Goal: Task Accomplishment & Management: Manage account settings

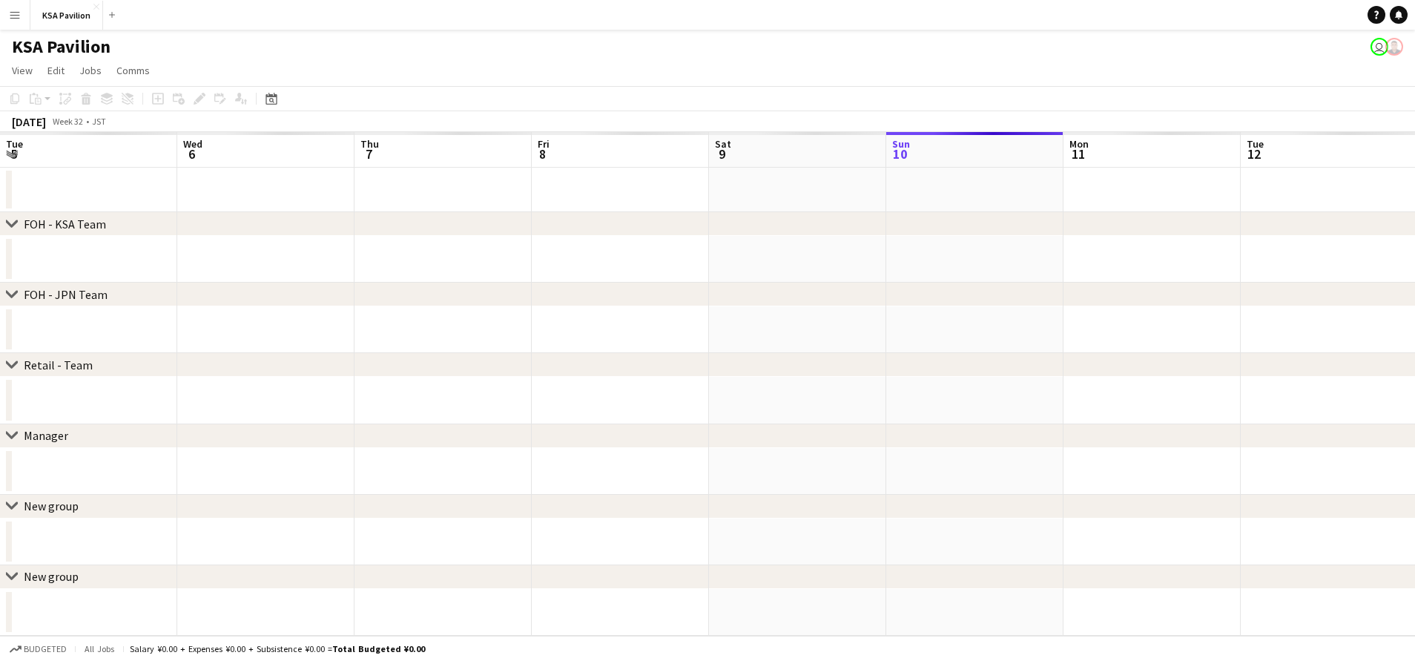
scroll to position [0, 406]
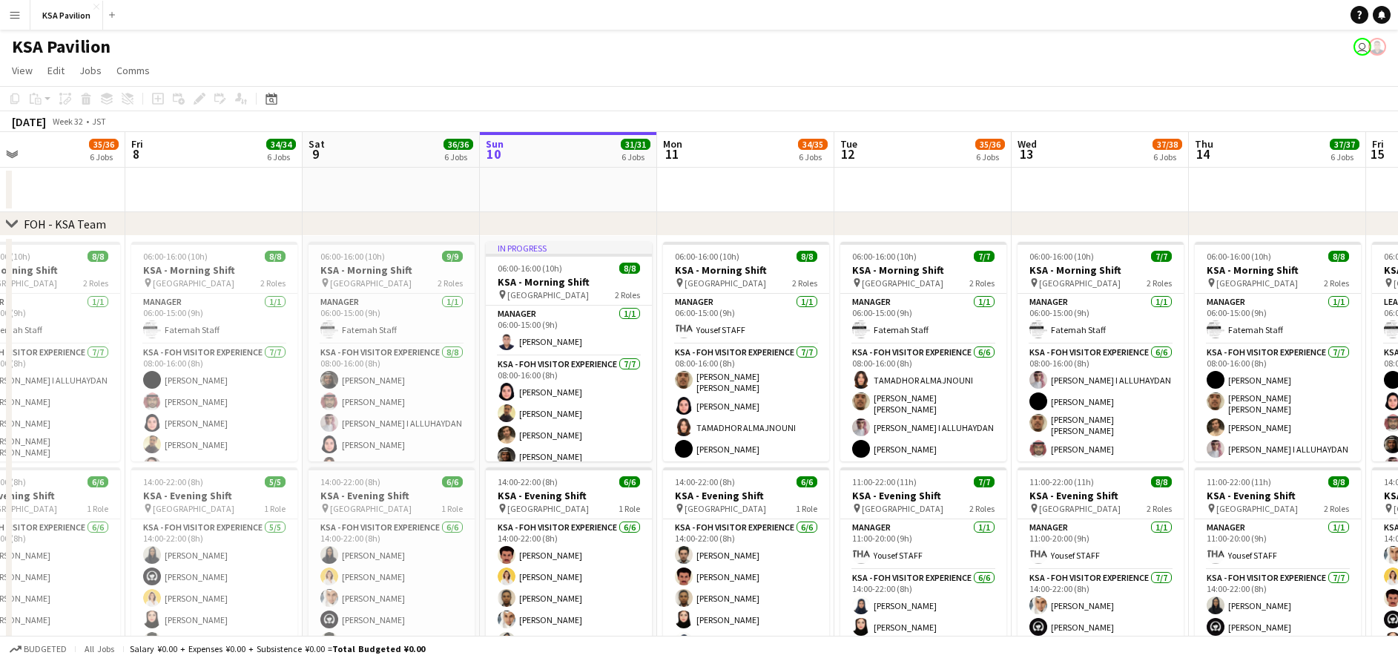
click at [1, 17] on button "Menu" at bounding box center [15, 15] width 30 height 30
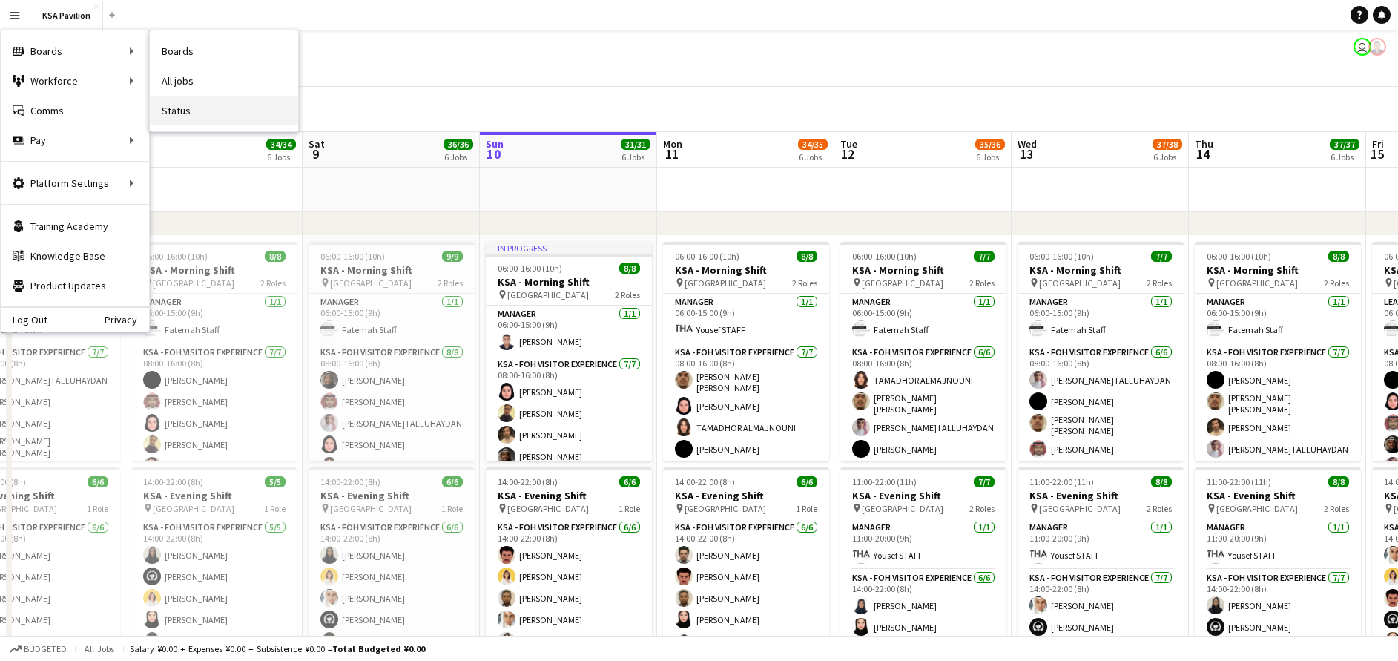
click at [208, 114] on link "Status" at bounding box center [224, 111] width 148 height 30
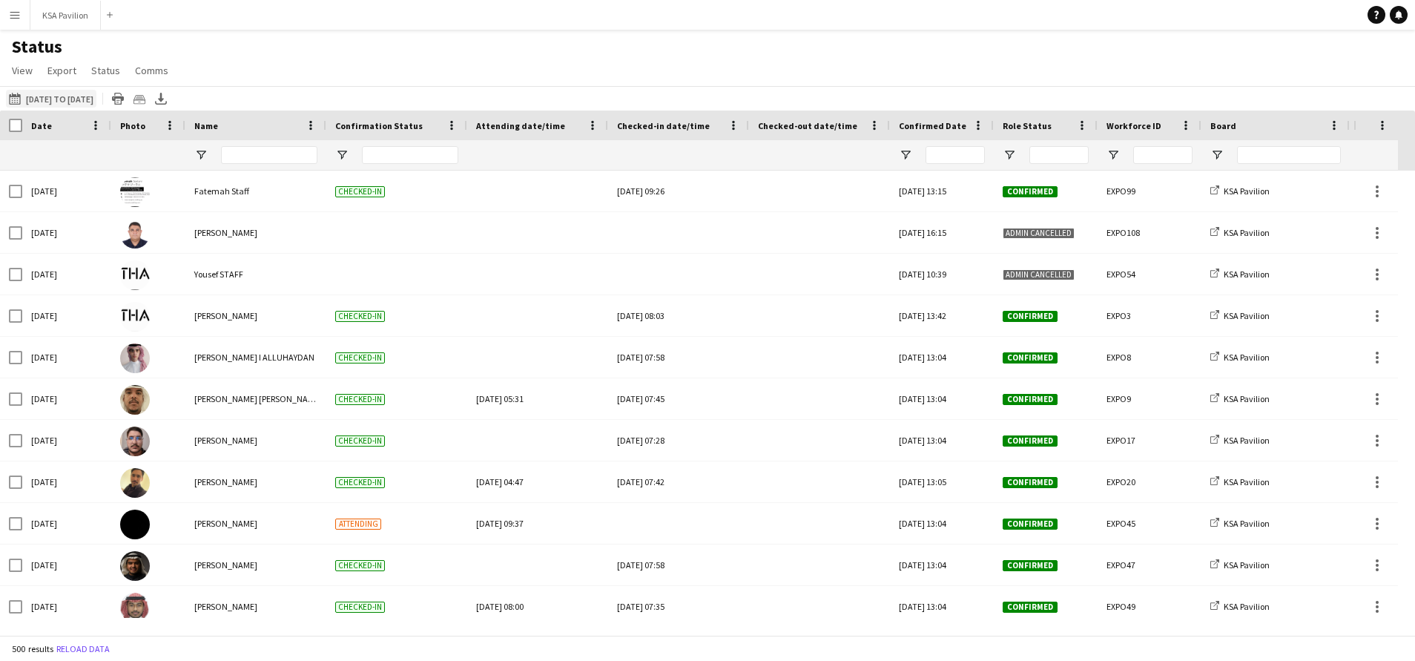
click at [56, 99] on button "[DATE] to [DATE] [DATE] to [DATE]" at bounding box center [51, 99] width 90 height 18
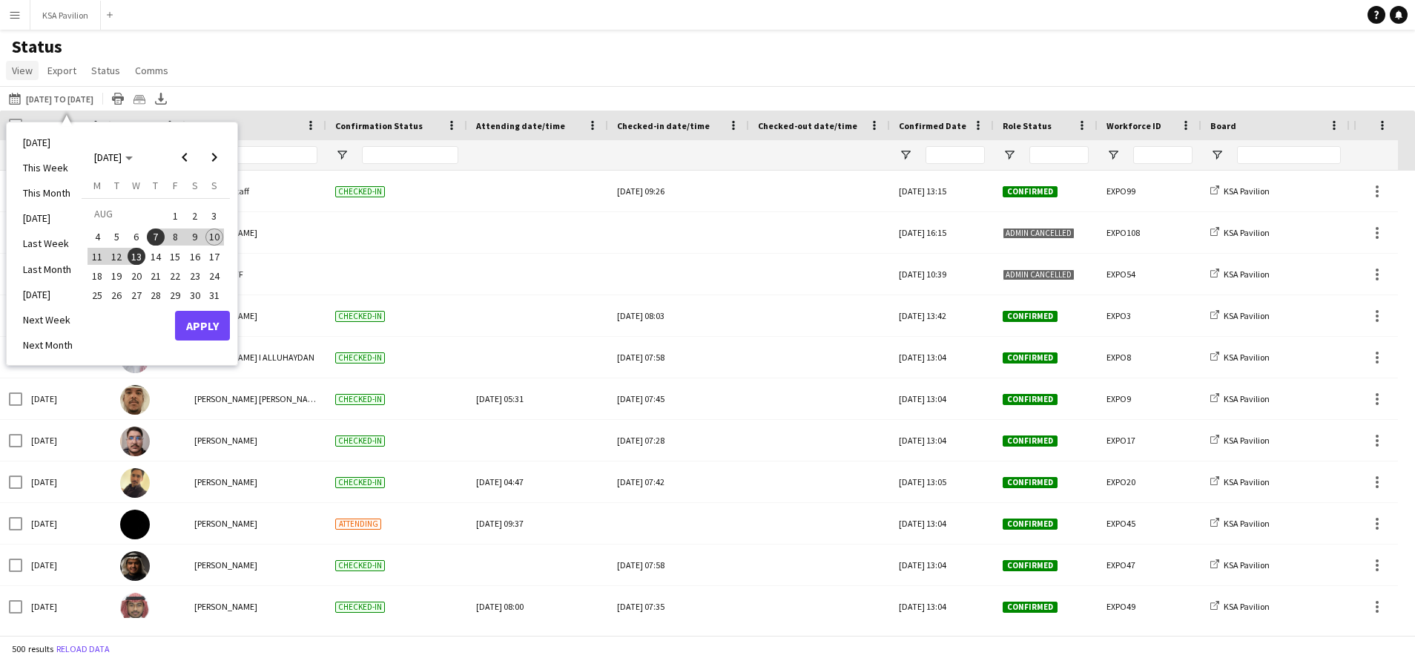
click at [25, 75] on span "View" at bounding box center [22, 70] width 21 height 13
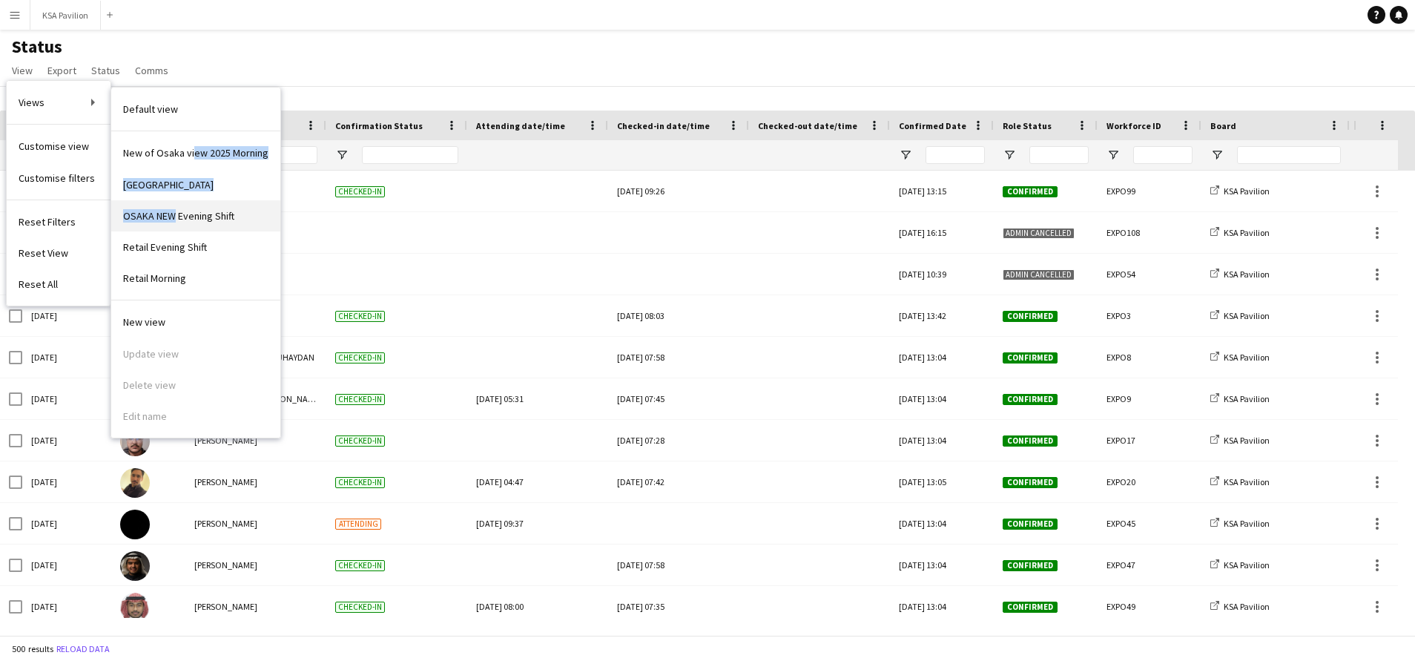
drag, startPoint x: 191, startPoint y: 161, endPoint x: 174, endPoint y: 217, distance: 58.9
click at [174, 217] on div "New of [GEOGRAPHIC_DATA] view 2025 Morning OSAKA [GEOGRAPHIC_DATA] NEW Evening …" at bounding box center [195, 215] width 169 height 169
click at [174, 217] on span "OSAKA NEW Evening Shift" at bounding box center [178, 215] width 111 height 13
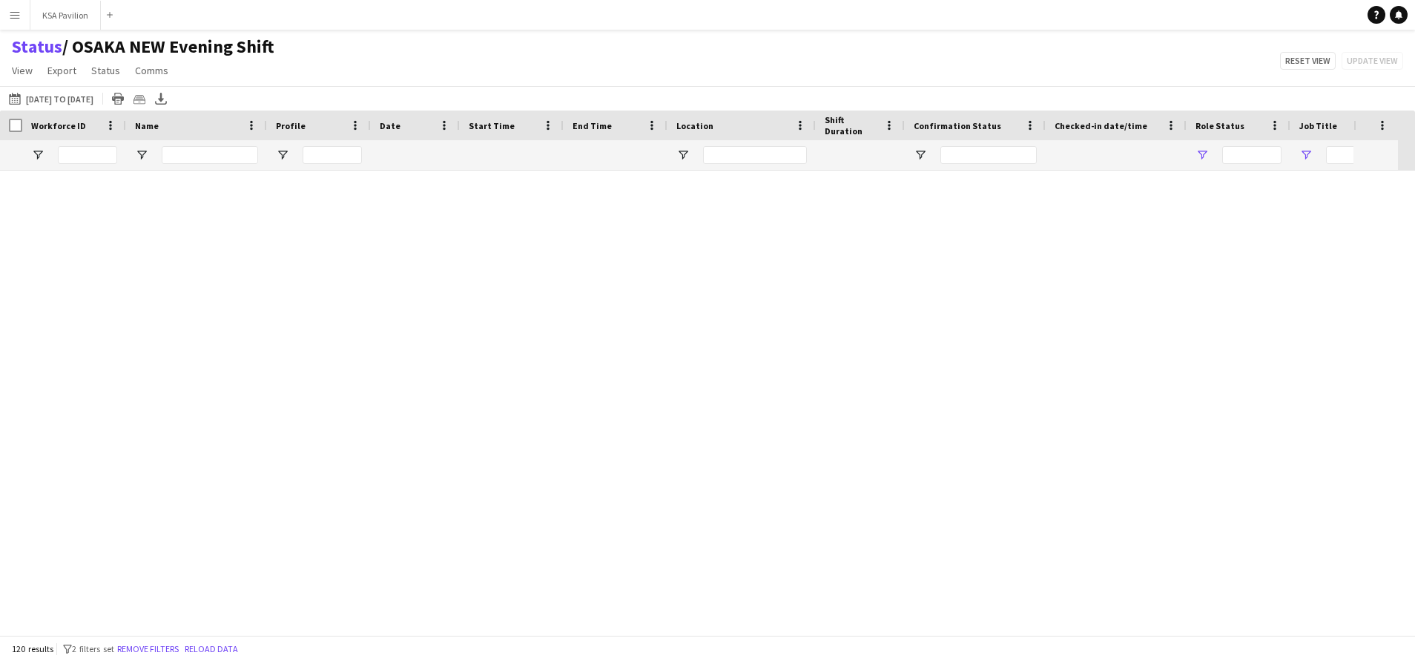
type input "**********"
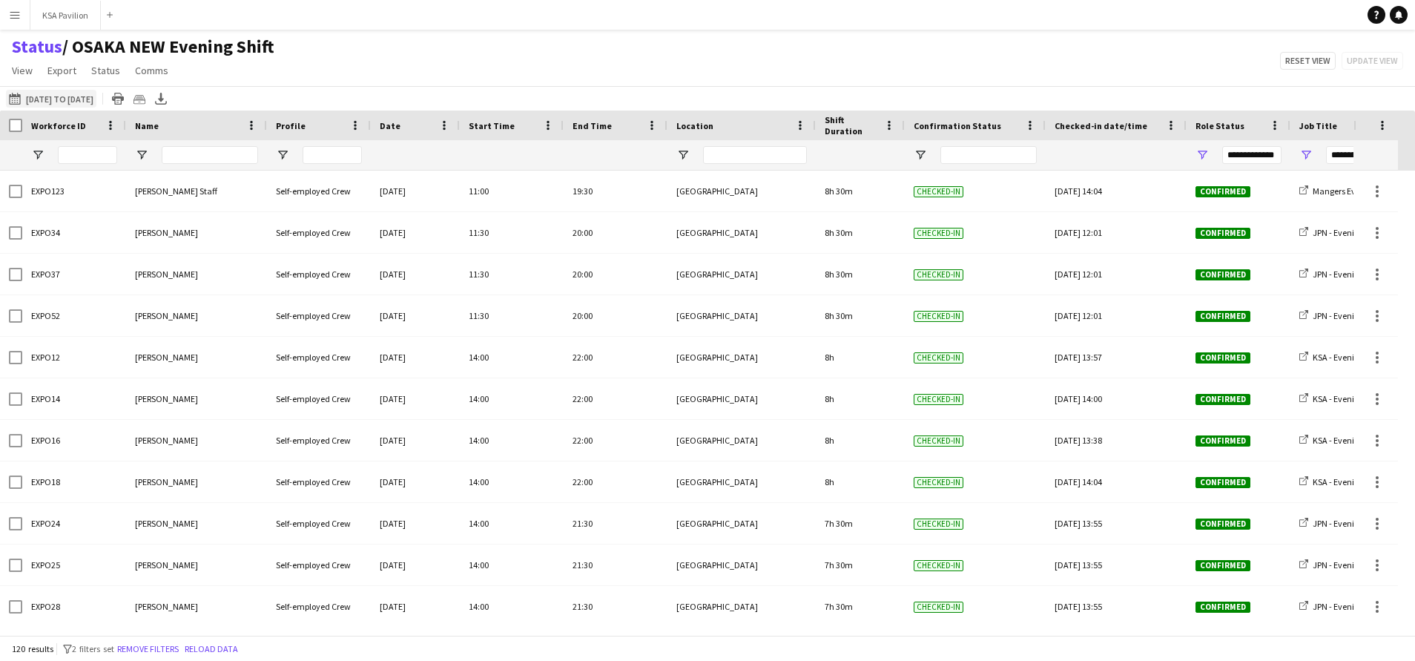
click at [7, 90] on button "[DATE] to [DATE] [DATE] to [DATE]" at bounding box center [51, 99] width 90 height 18
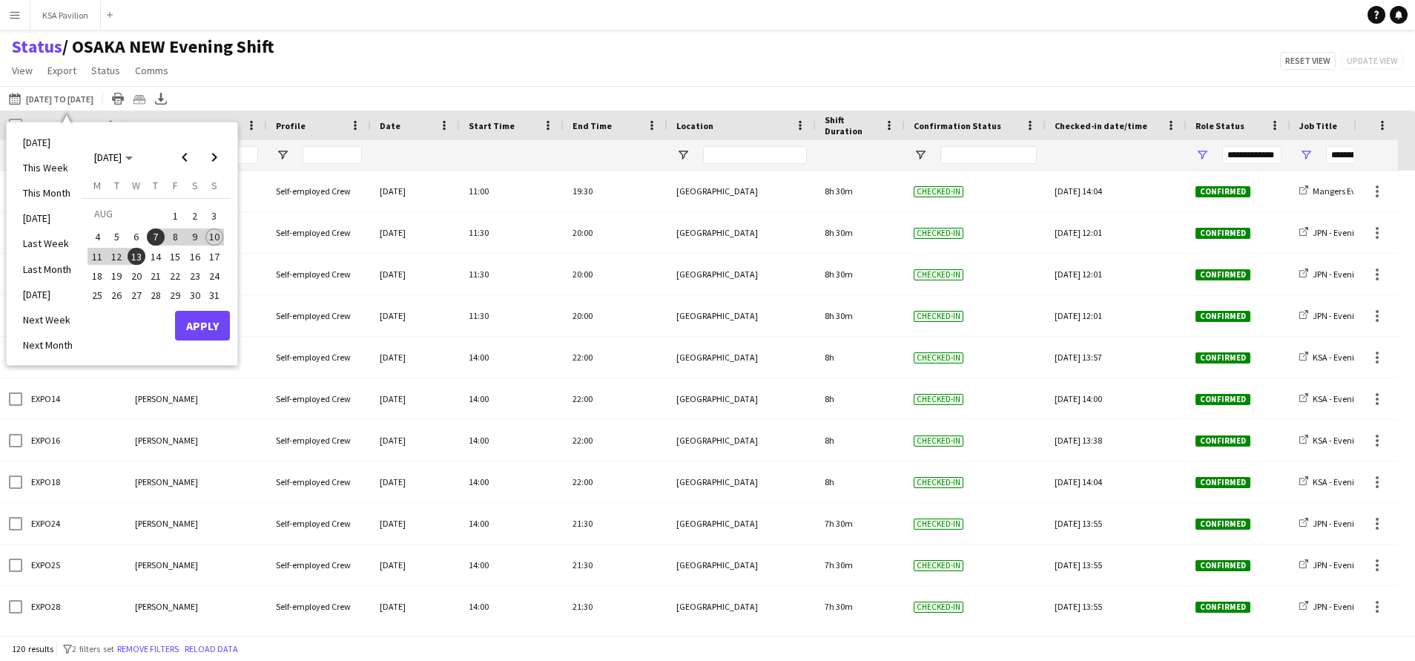
click at [138, 262] on span "13" at bounding box center [137, 257] width 18 height 18
click at [213, 238] on span "10" at bounding box center [214, 237] width 18 height 18
click at [217, 236] on span "10" at bounding box center [214, 237] width 18 height 18
click at [220, 320] on button "Apply" at bounding box center [202, 326] width 55 height 30
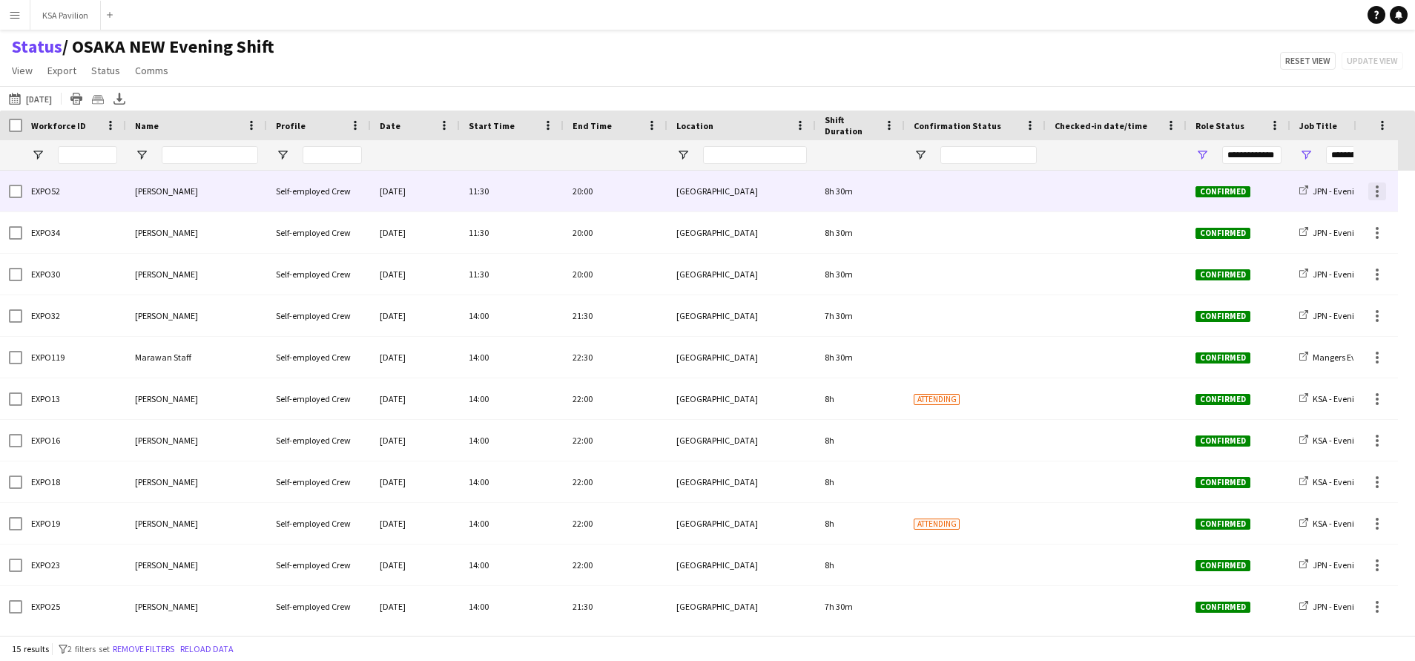
click at [1378, 198] on div at bounding box center [1377, 191] width 18 height 18
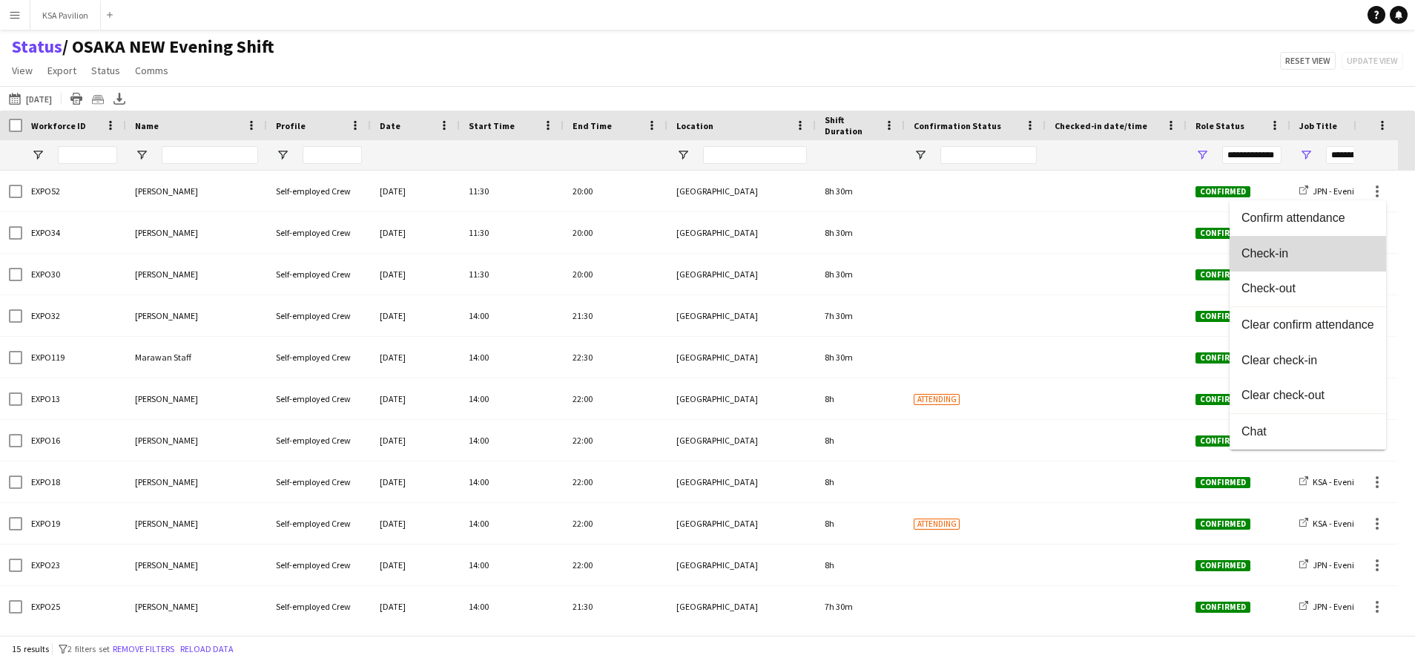
click at [1366, 245] on button "Check-in" at bounding box center [1307, 254] width 156 height 36
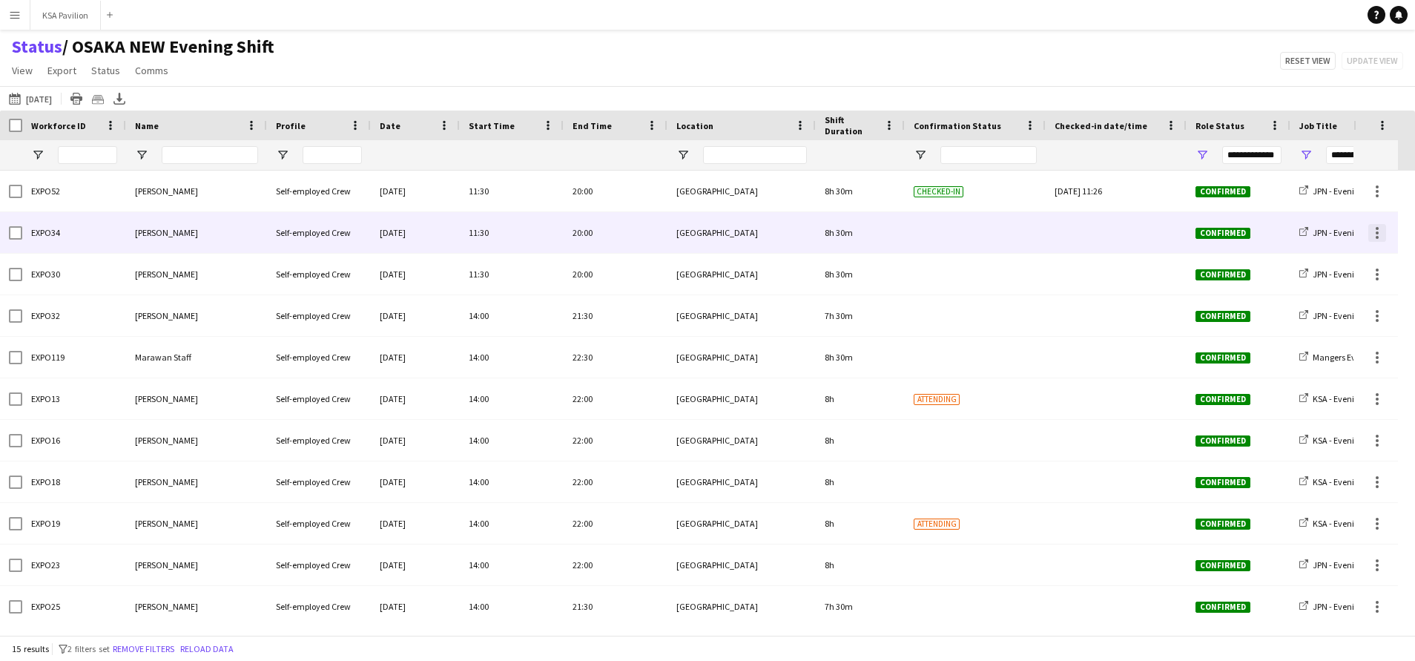
click at [1380, 225] on div at bounding box center [1377, 233] width 18 height 18
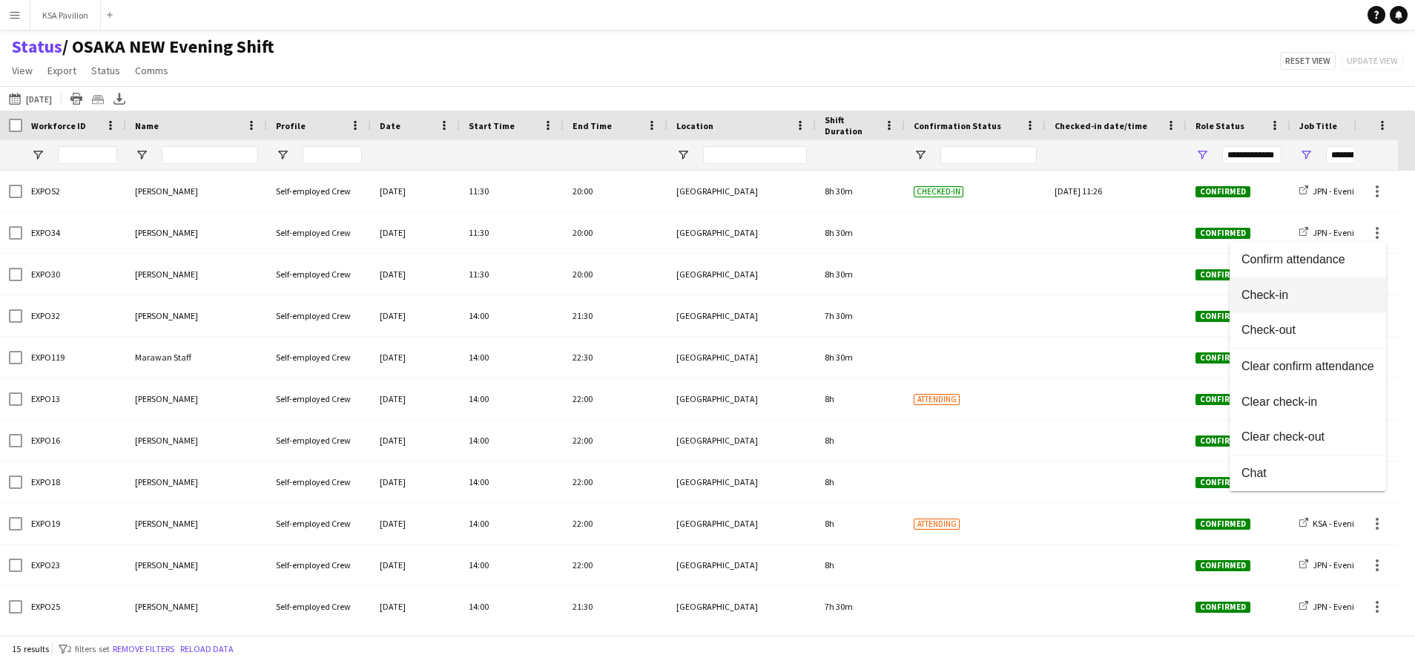
click at [1369, 283] on button "Check-in" at bounding box center [1307, 295] width 156 height 36
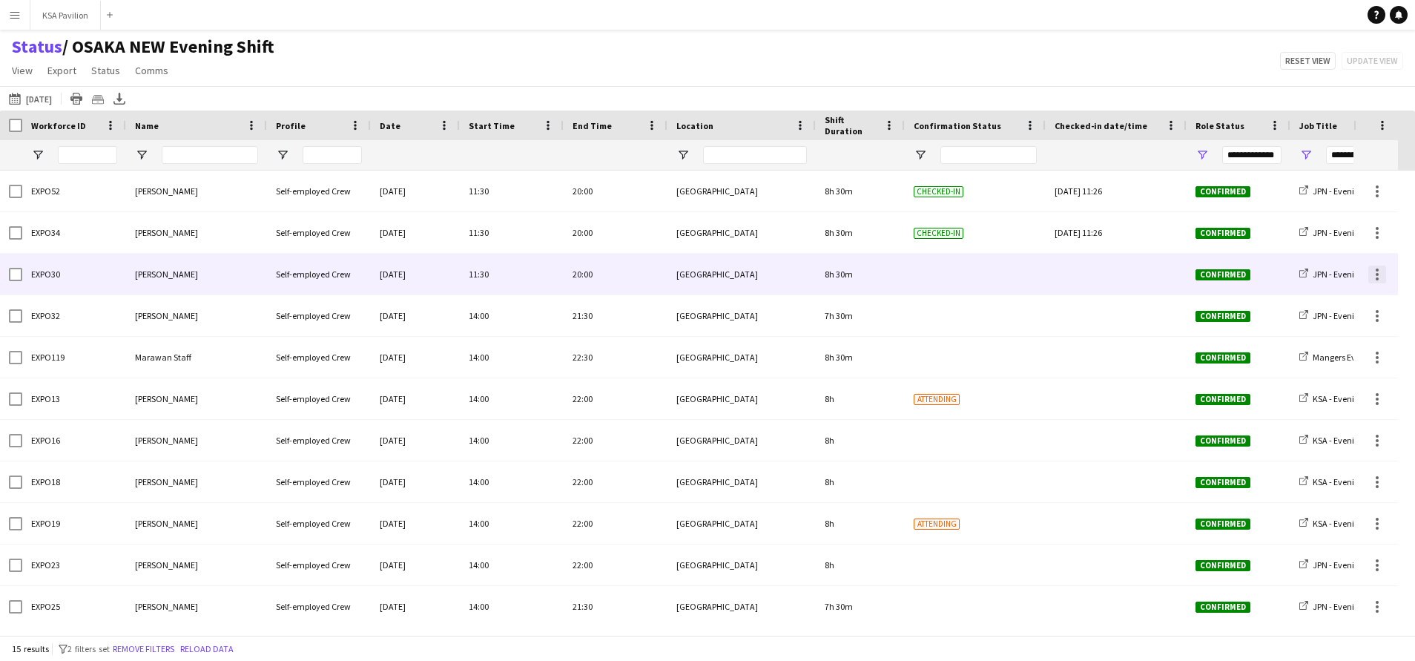
click at [1378, 278] on div at bounding box center [1377, 274] width 18 height 18
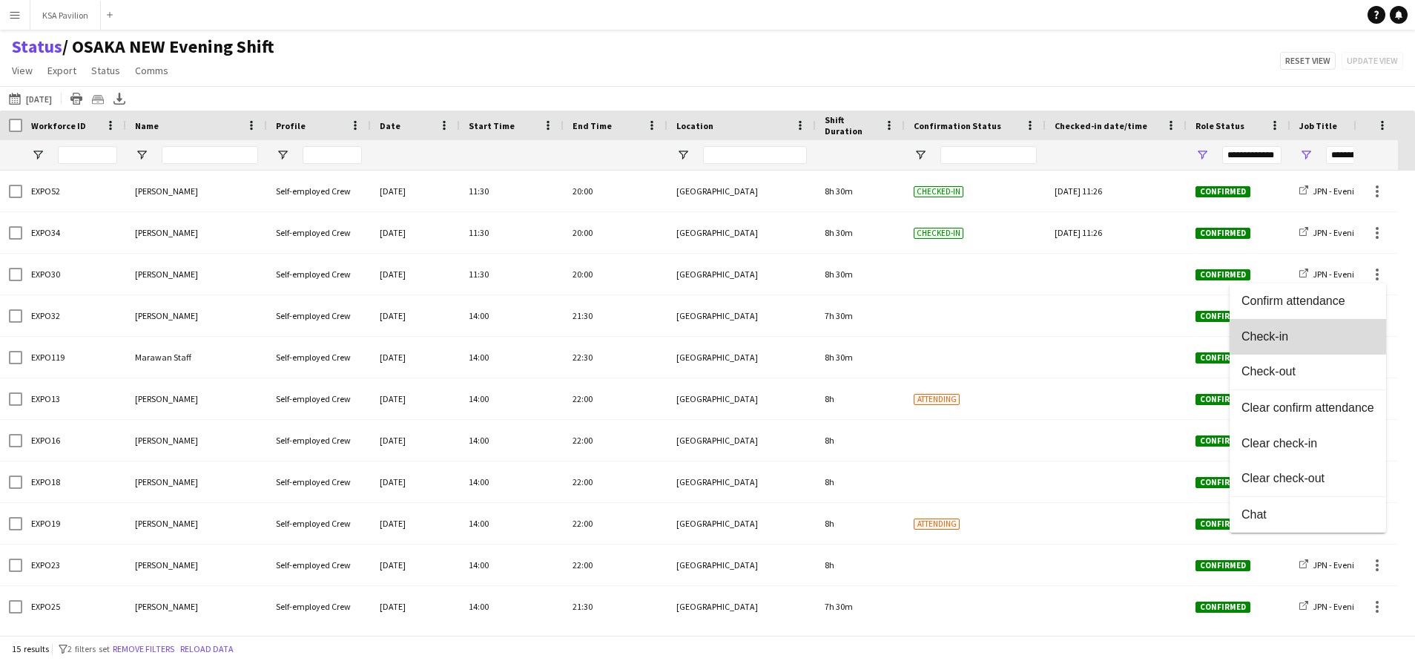
click at [1355, 344] on button "Check-in" at bounding box center [1307, 337] width 156 height 36
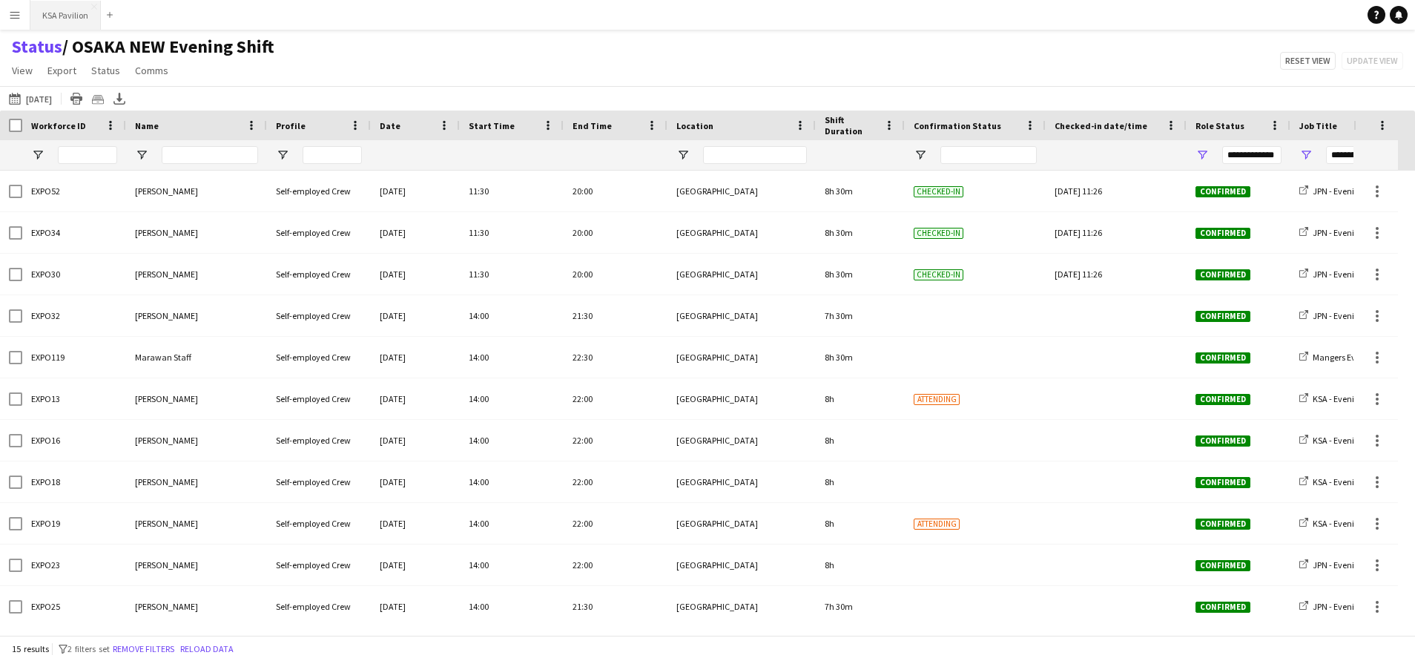
click at [45, 19] on button "KSA Pavilion Close" at bounding box center [65, 15] width 70 height 29
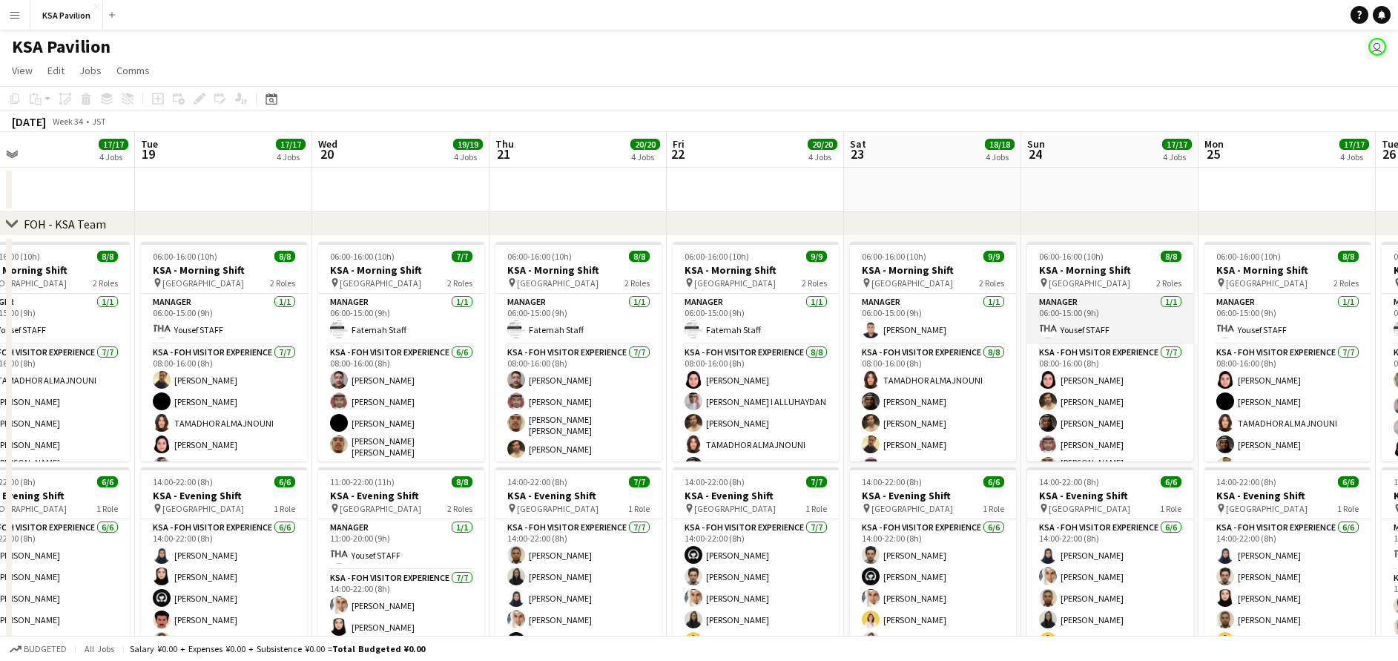
click at [1109, 309] on app-card-role "Manager [DATE] 06:00-15:00 (9h) [PERSON_NAME]" at bounding box center [1110, 319] width 166 height 50
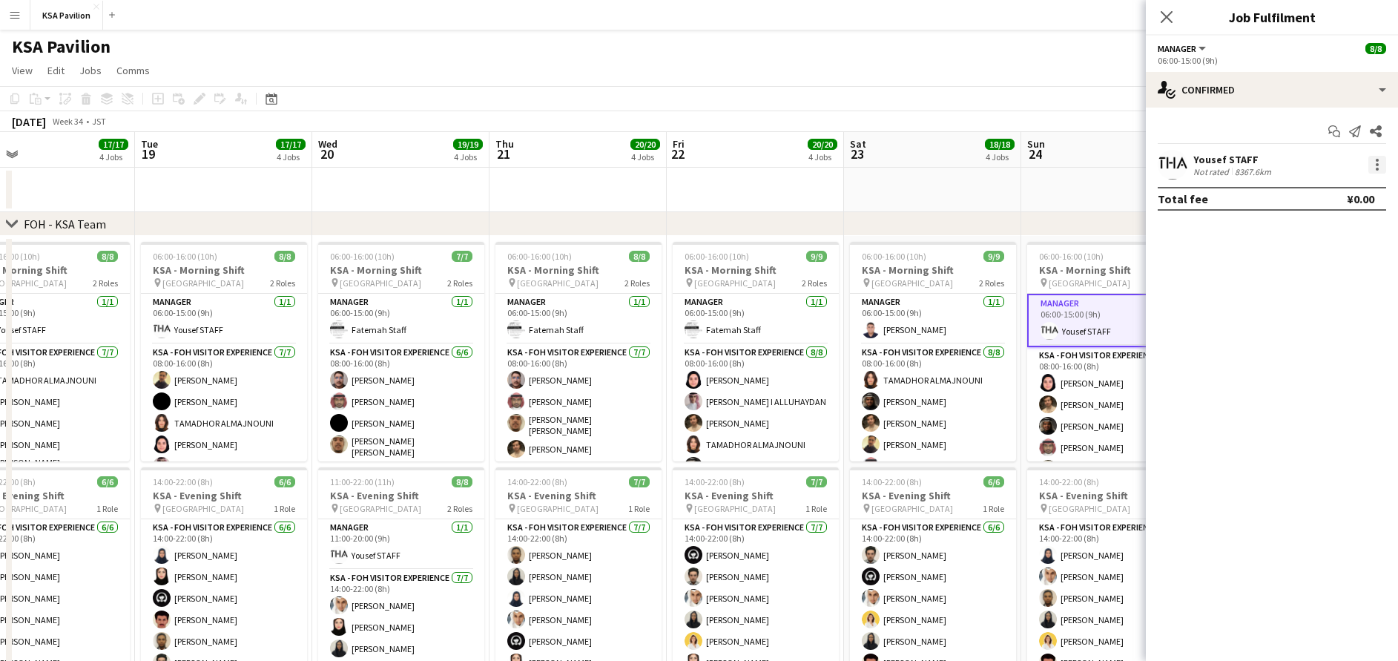
click at [1382, 159] on div at bounding box center [1377, 165] width 18 height 18
click at [1367, 219] on button "Switch crew" at bounding box center [1328, 228] width 116 height 36
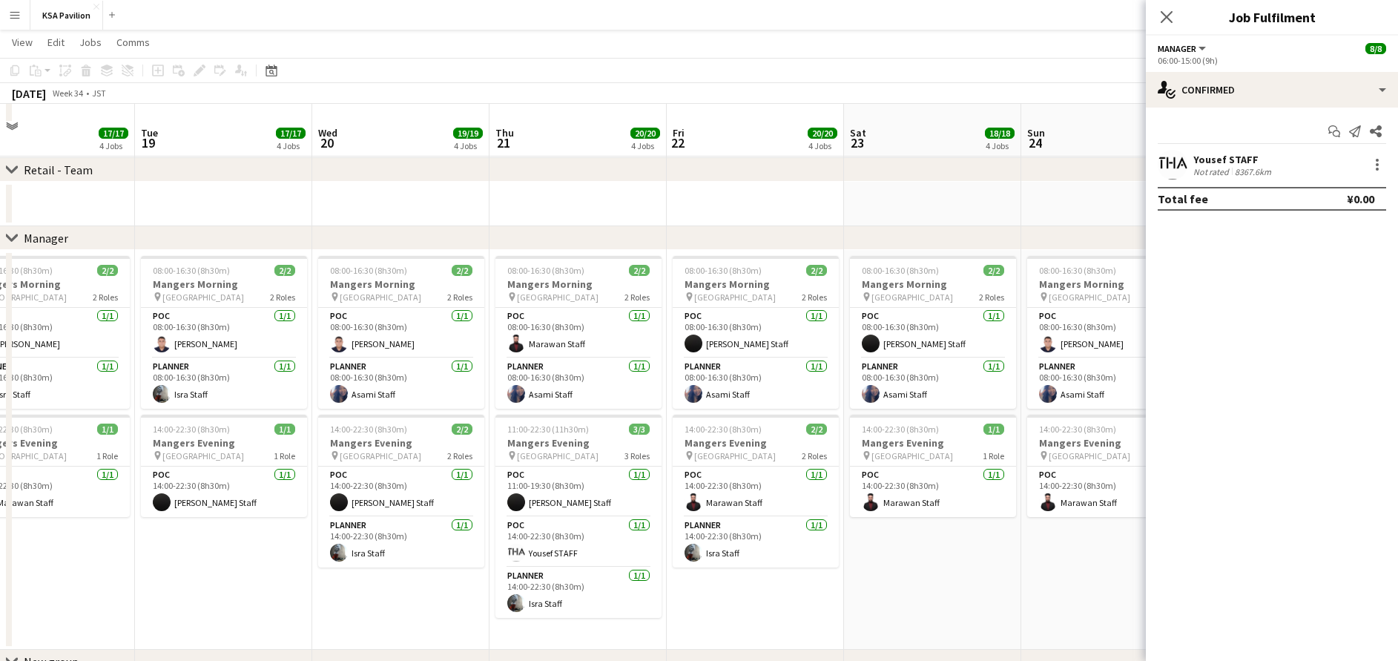
scroll to position [1111, 0]
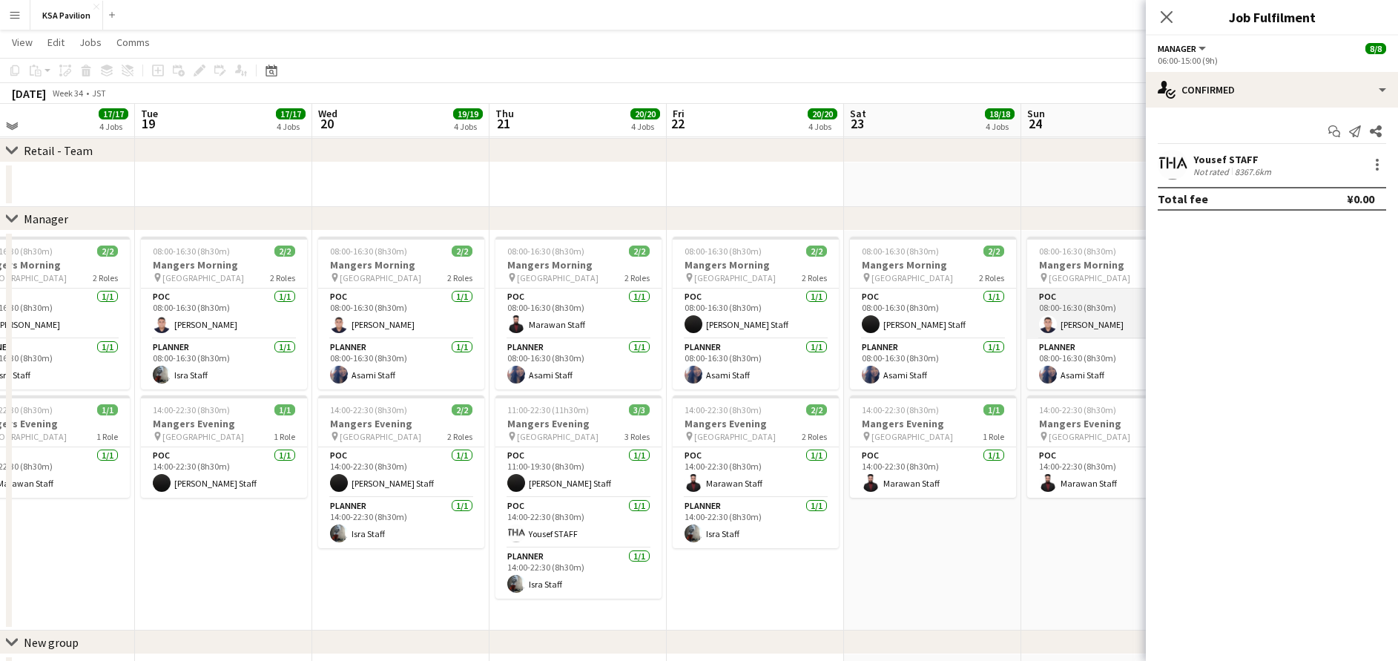
click at [1063, 327] on app-card-role "POC [DATE] 08:00-16:30 (8h30m) [PERSON_NAME]" at bounding box center [1110, 313] width 166 height 50
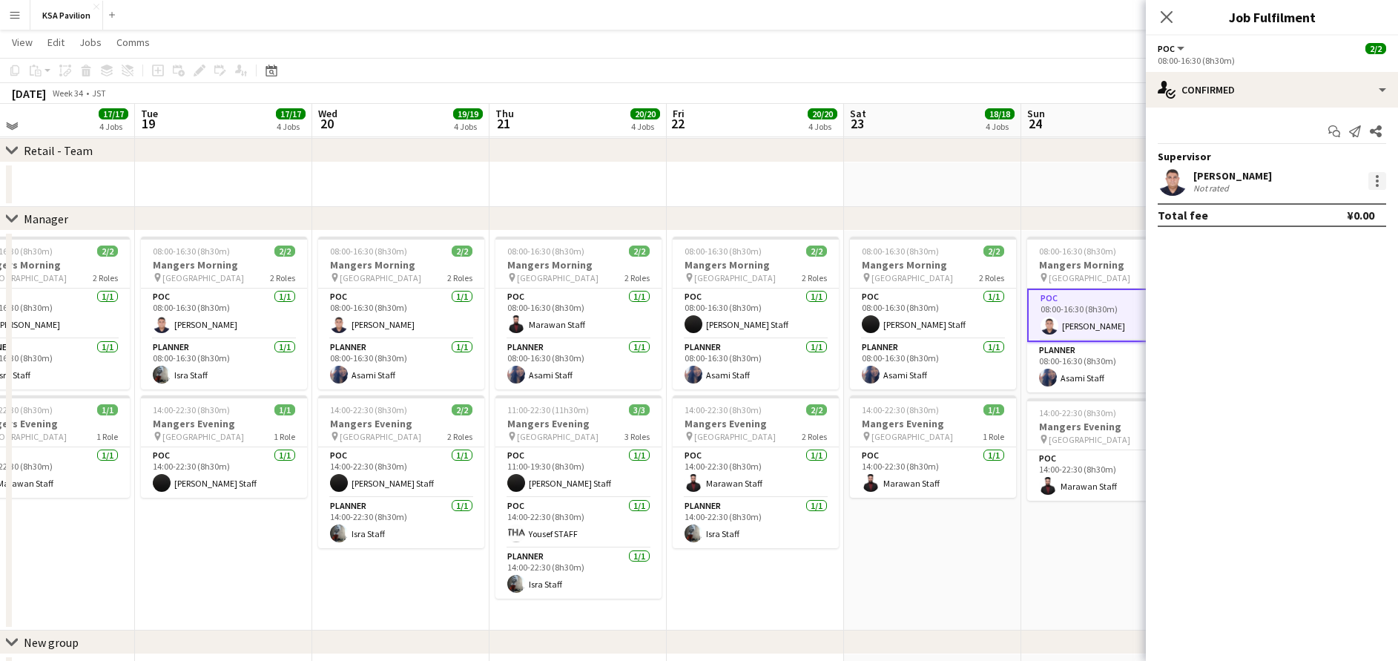
click at [1383, 182] on div at bounding box center [1377, 181] width 18 height 18
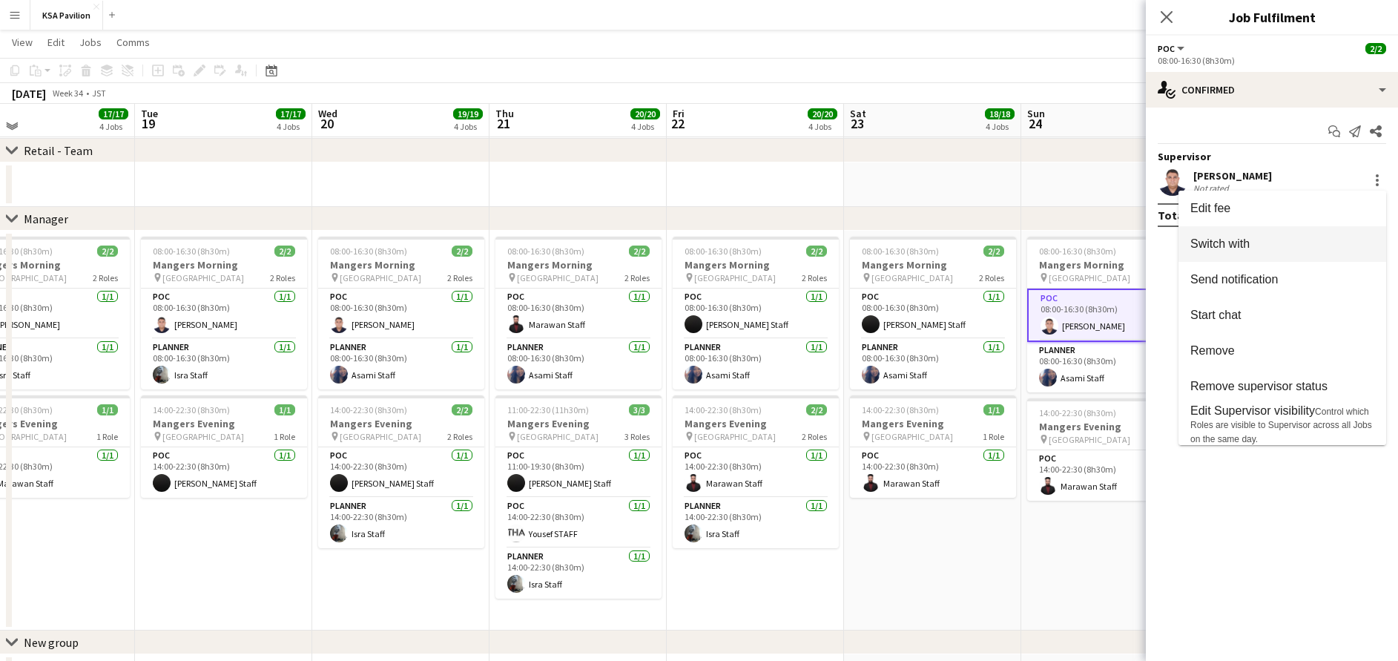
click at [1335, 246] on span "Switch with" at bounding box center [1282, 243] width 184 height 13
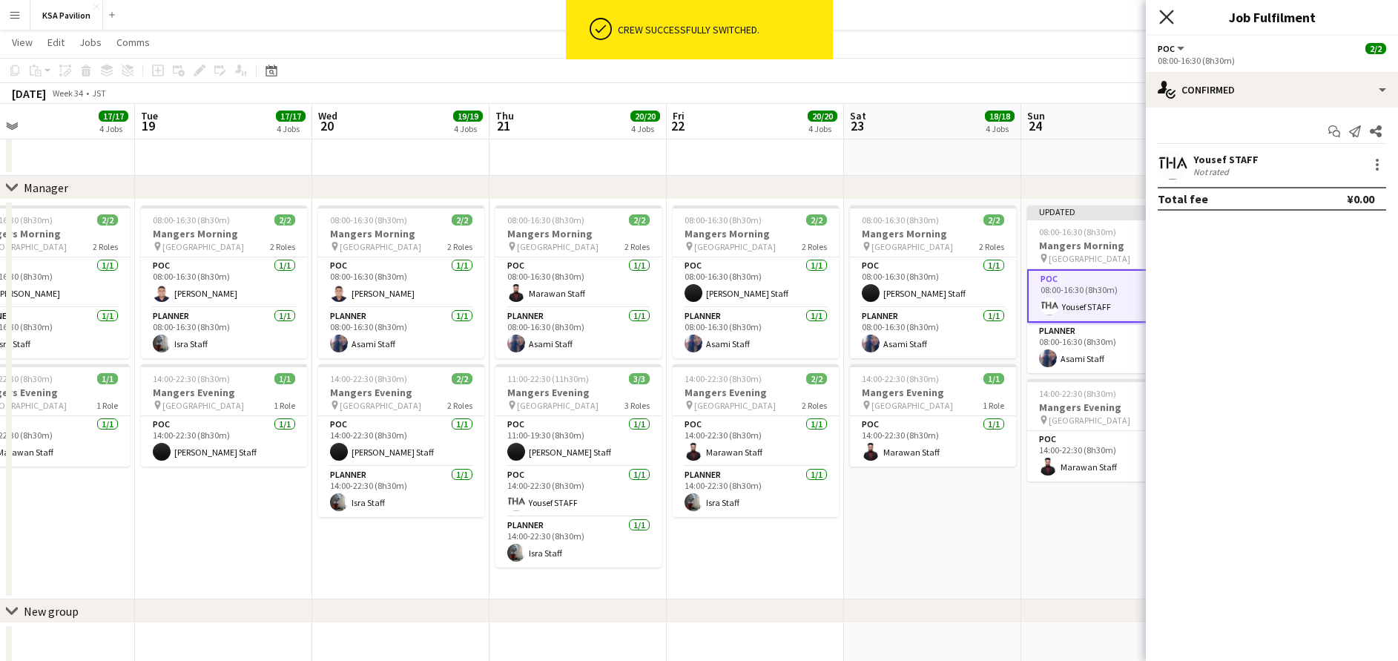
click at [1163, 19] on icon "Close pop-in" at bounding box center [1166, 17] width 14 height 14
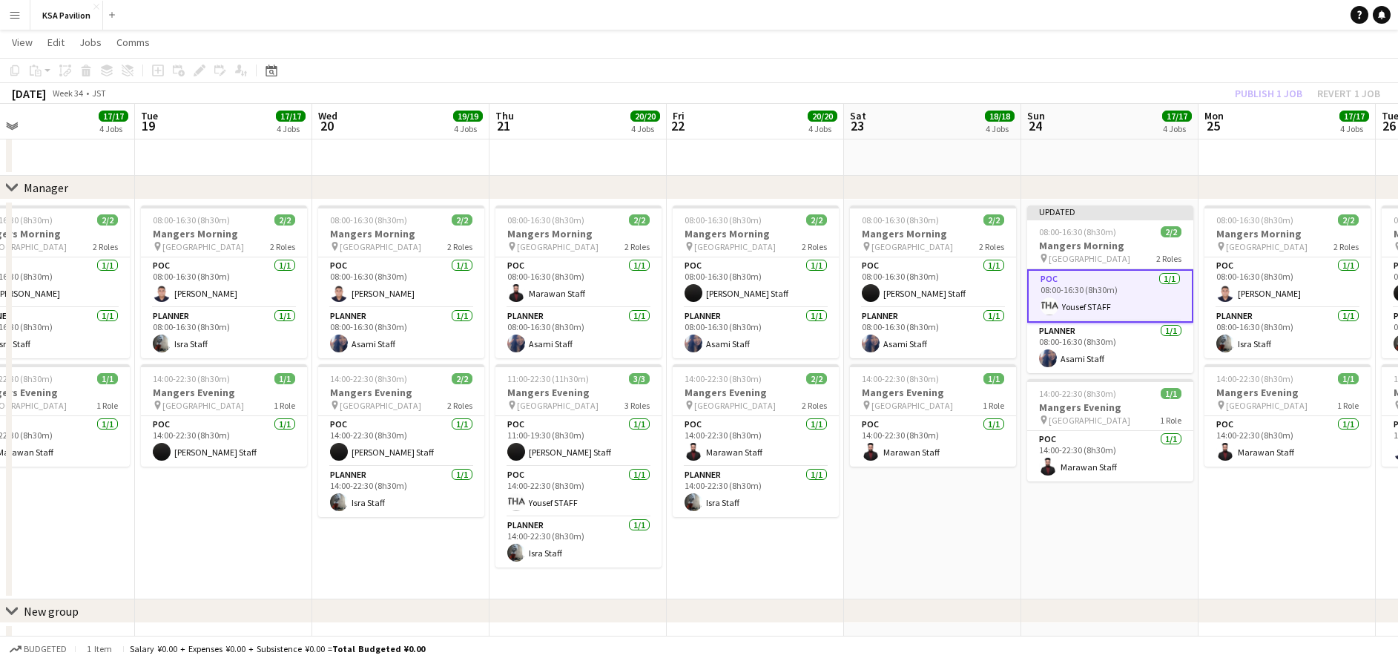
click at [1276, 88] on div "Publish 1 job Revert 1 job" at bounding box center [1307, 93] width 181 height 19
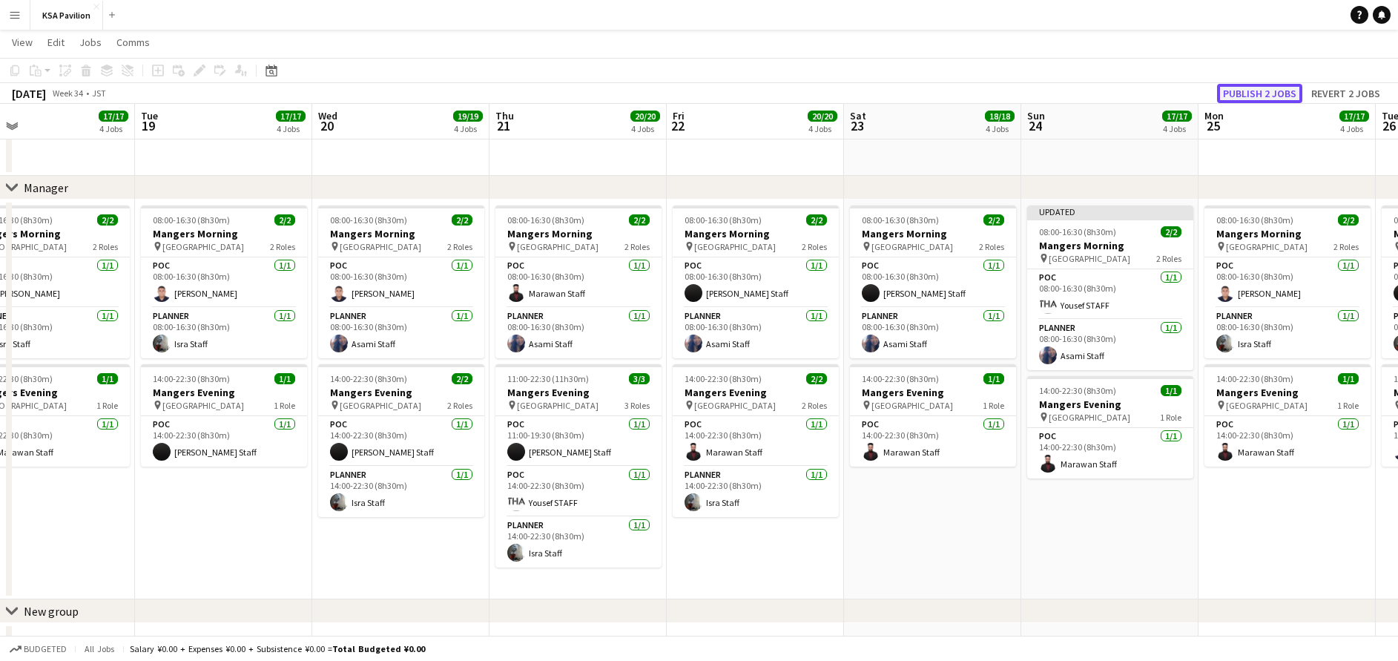
click at [1279, 92] on button "Publish 2 jobs" at bounding box center [1259, 93] width 85 height 19
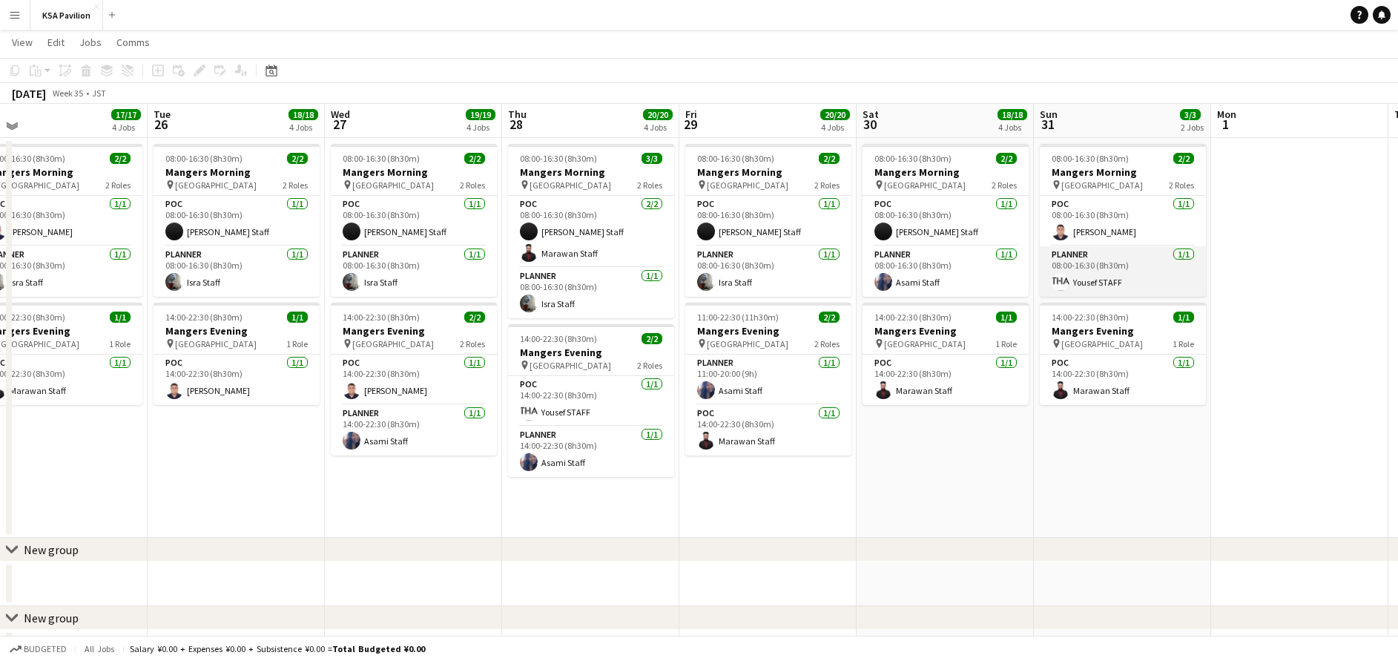
scroll to position [1172, 0]
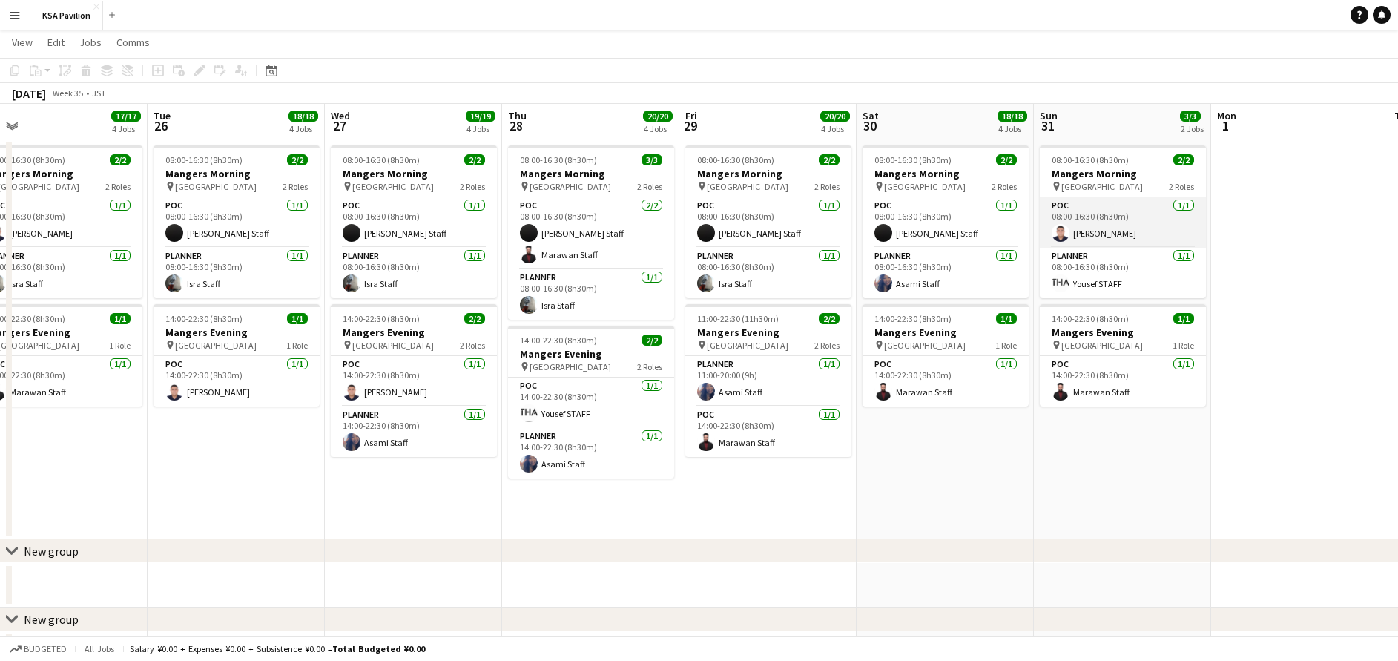
click at [1128, 227] on app-card-role "POC [DATE] 08:00-16:30 (8h30m) [PERSON_NAME]" at bounding box center [1123, 222] width 166 height 50
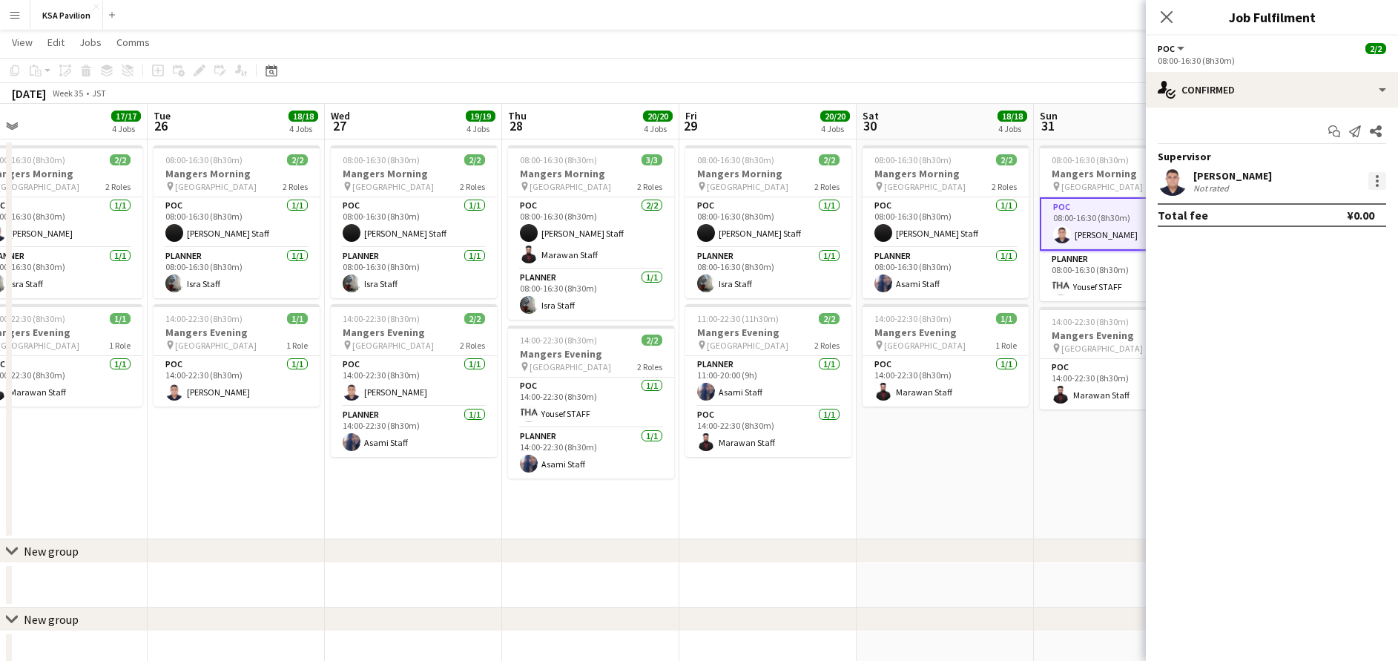
click at [1381, 181] on div at bounding box center [1377, 181] width 18 height 18
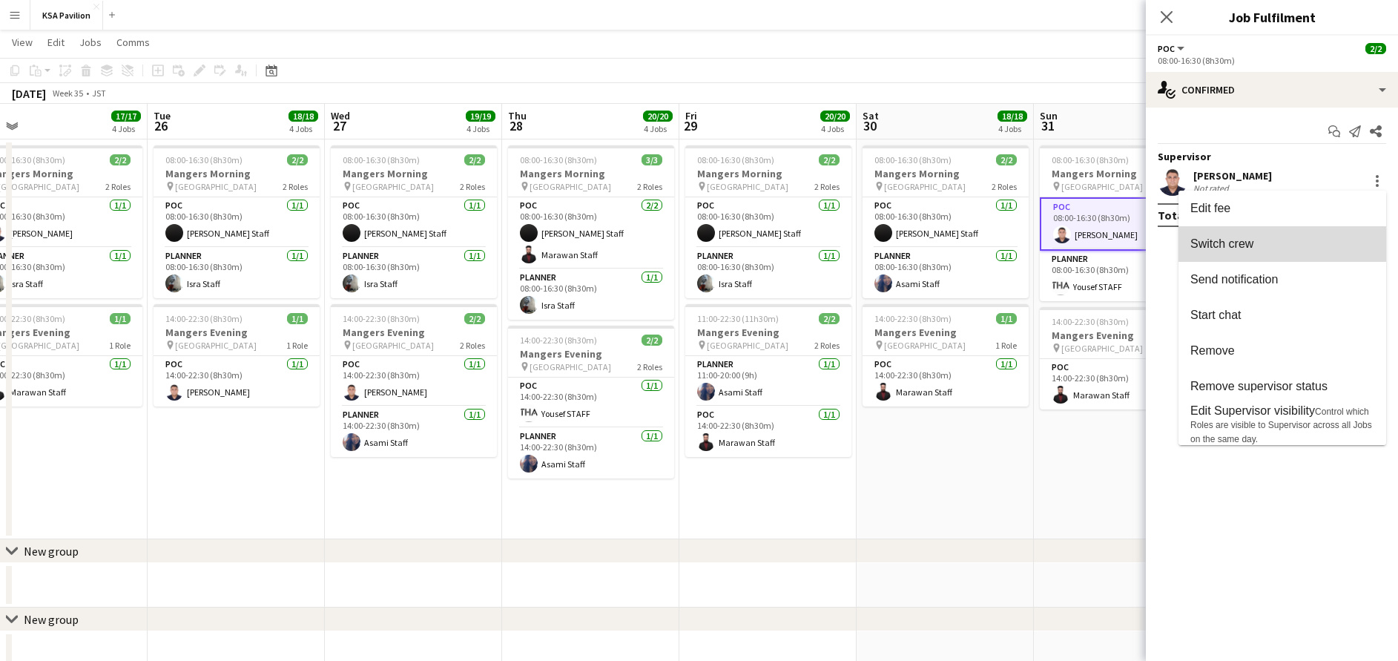
click at [1355, 241] on span "Switch crew" at bounding box center [1282, 243] width 184 height 13
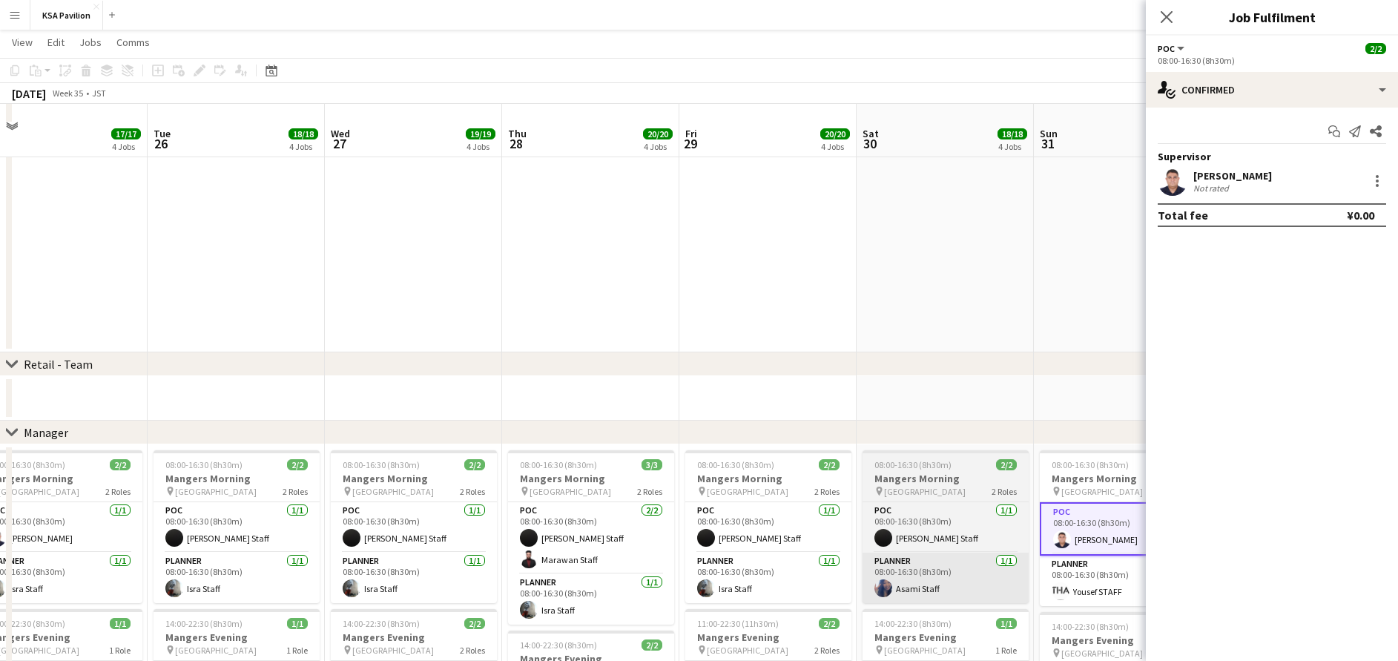
scroll to position [1065, 0]
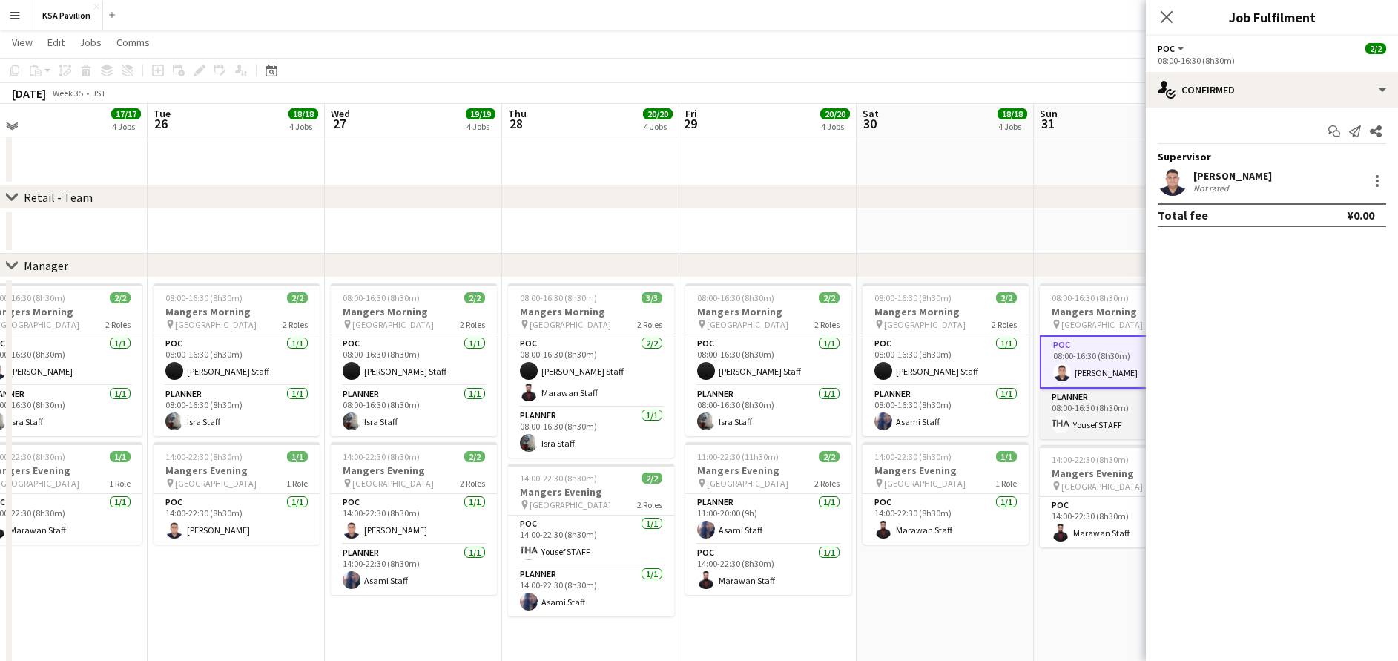
click at [1085, 419] on app-card-role "Planner [DATE] 08:00-16:30 (8h30m) [PERSON_NAME]" at bounding box center [1123, 414] width 166 height 50
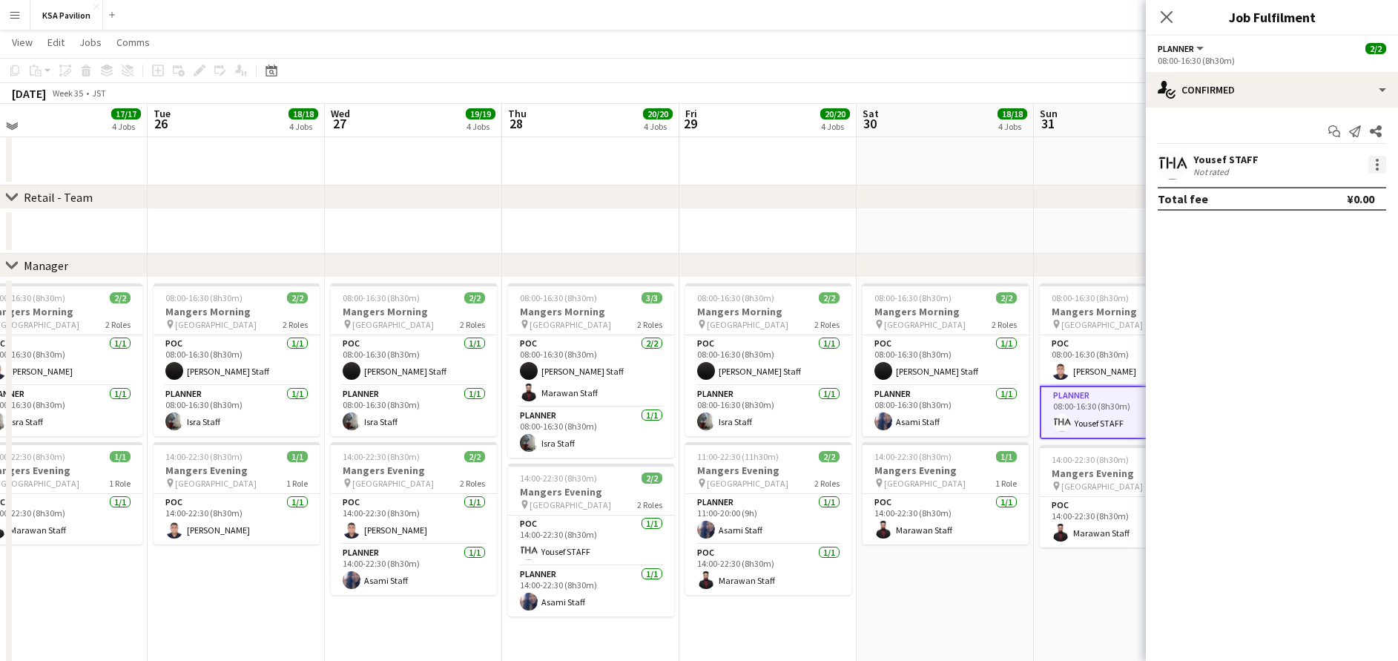
click at [1381, 166] on div at bounding box center [1377, 165] width 18 height 18
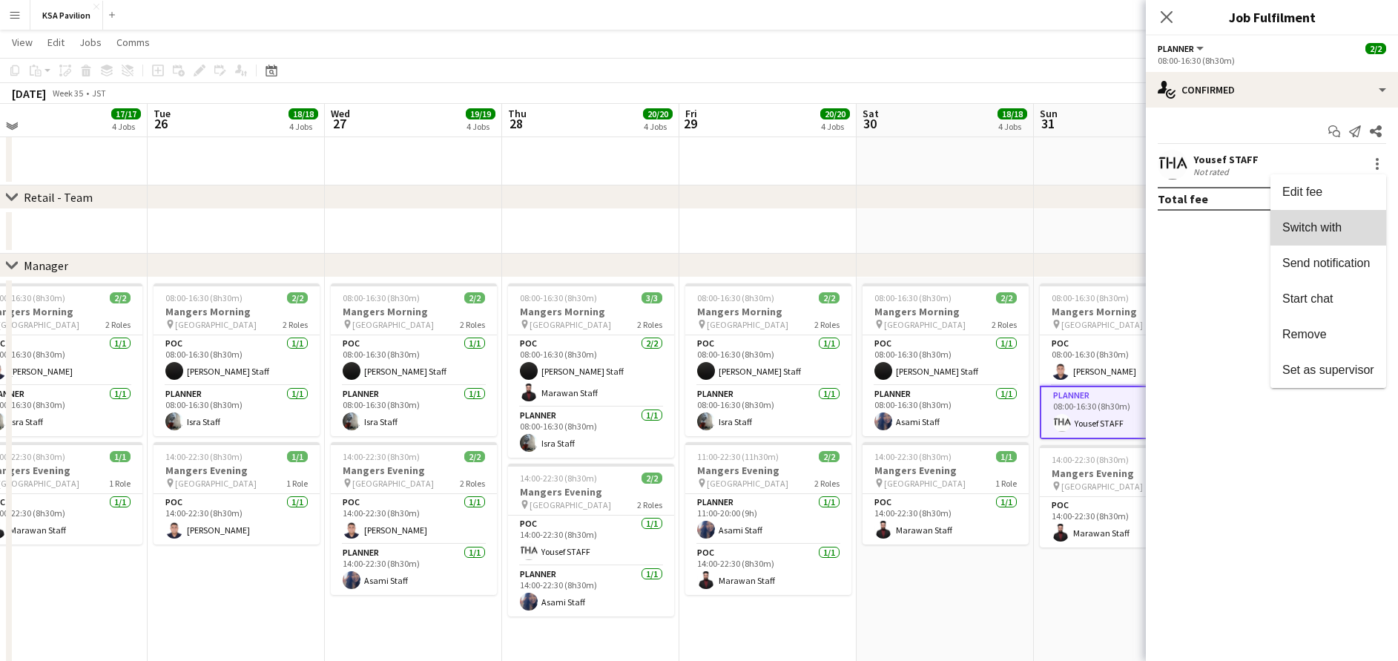
click at [1367, 225] on span "Switch with" at bounding box center [1328, 227] width 92 height 13
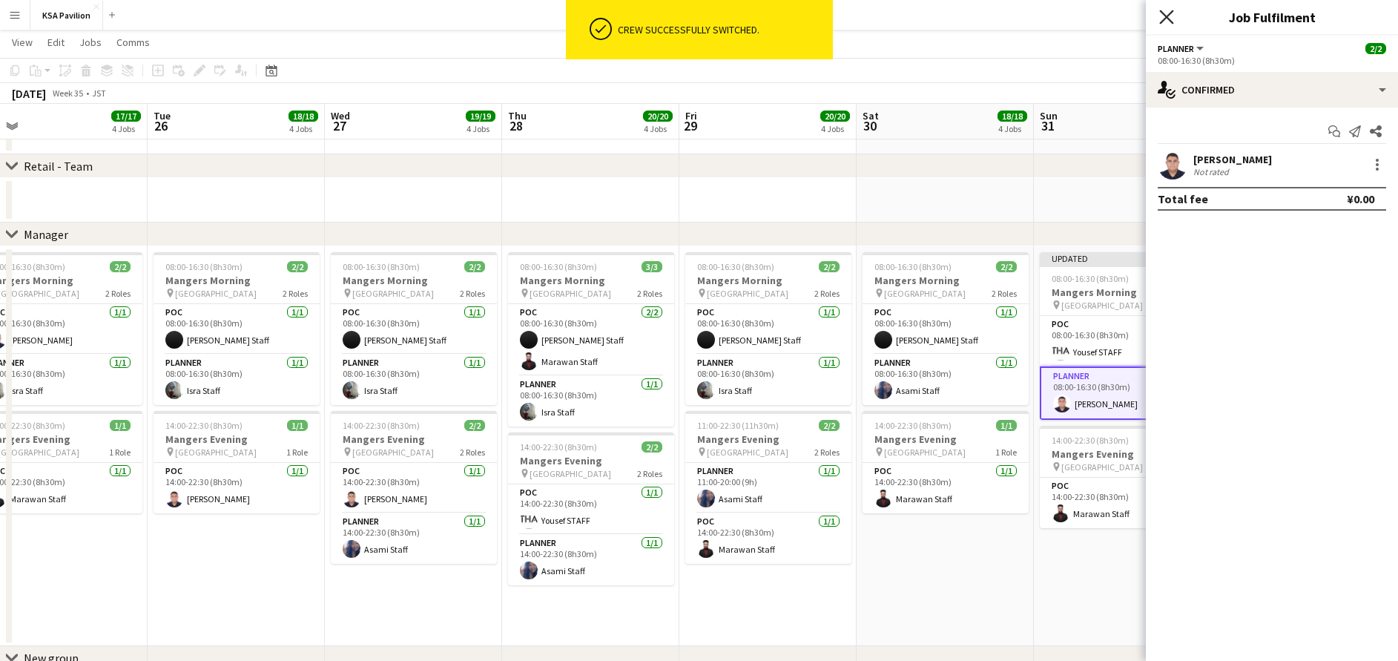
click at [1163, 16] on icon "Close pop-in" at bounding box center [1166, 17] width 14 height 14
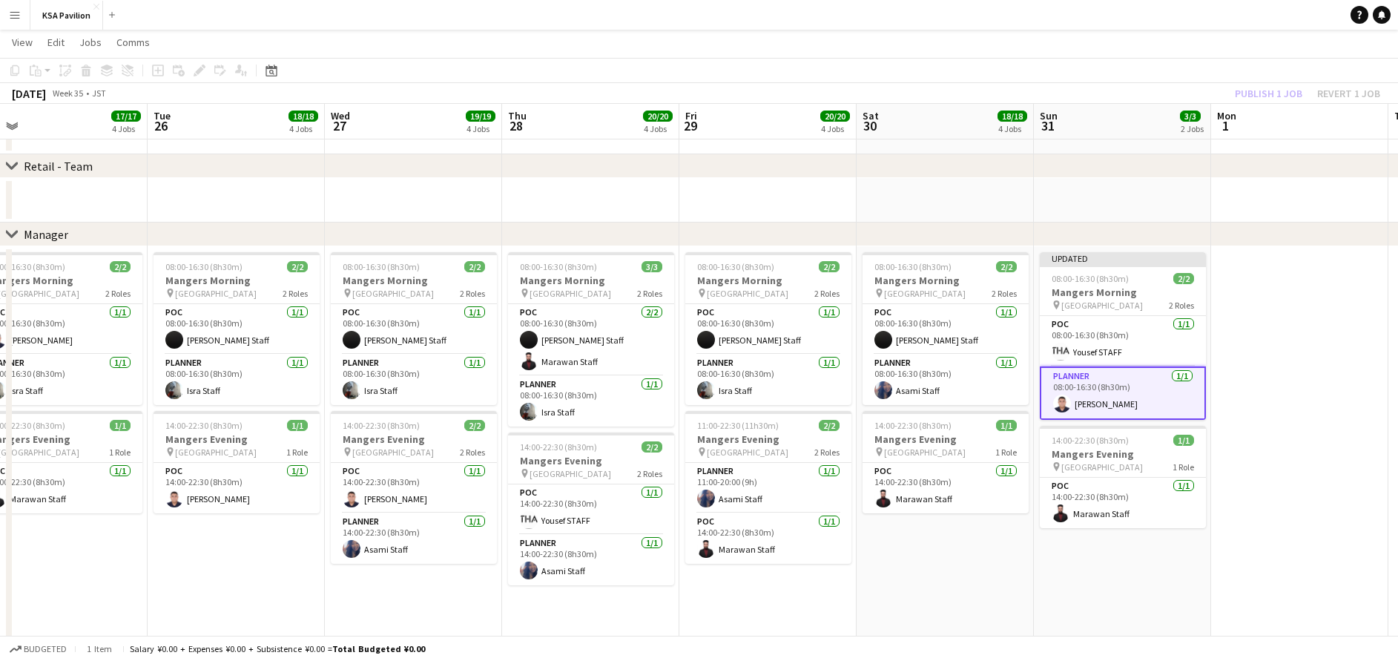
click at [1251, 85] on div "Publish 1 job Revert 1 job" at bounding box center [1307, 93] width 181 height 19
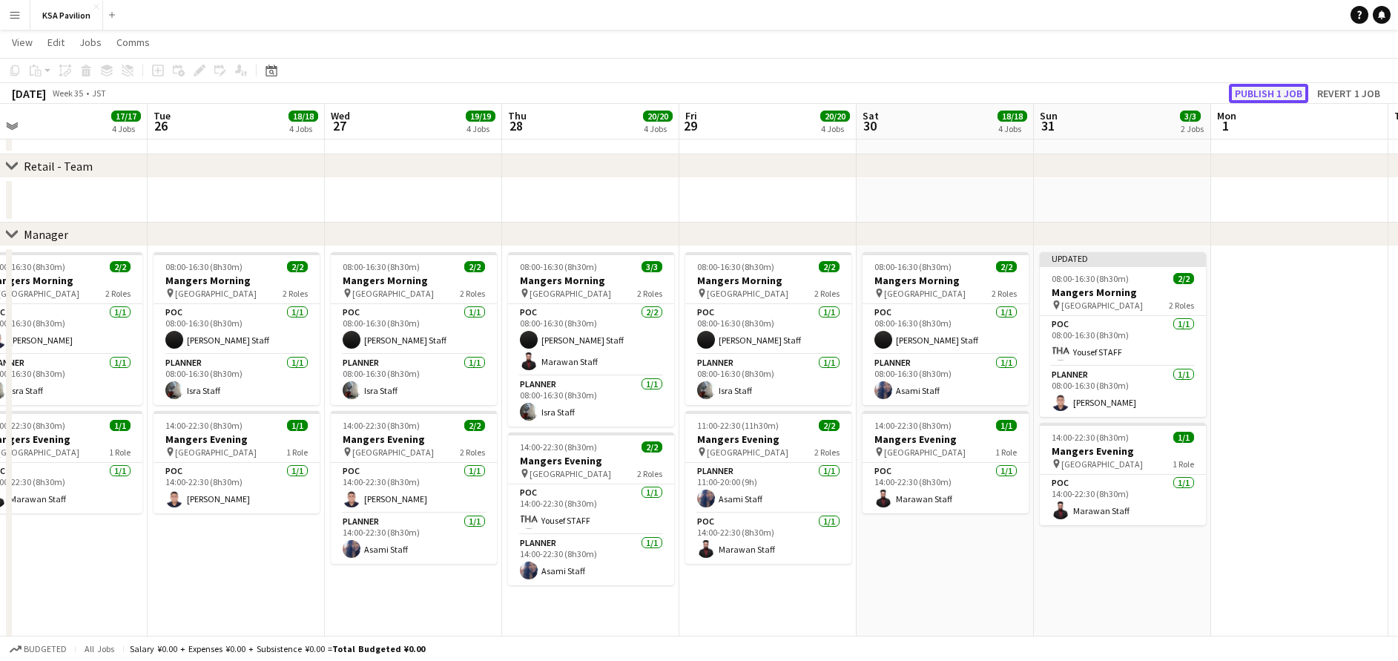
click at [1257, 92] on button "Publish 1 job" at bounding box center [1268, 93] width 79 height 19
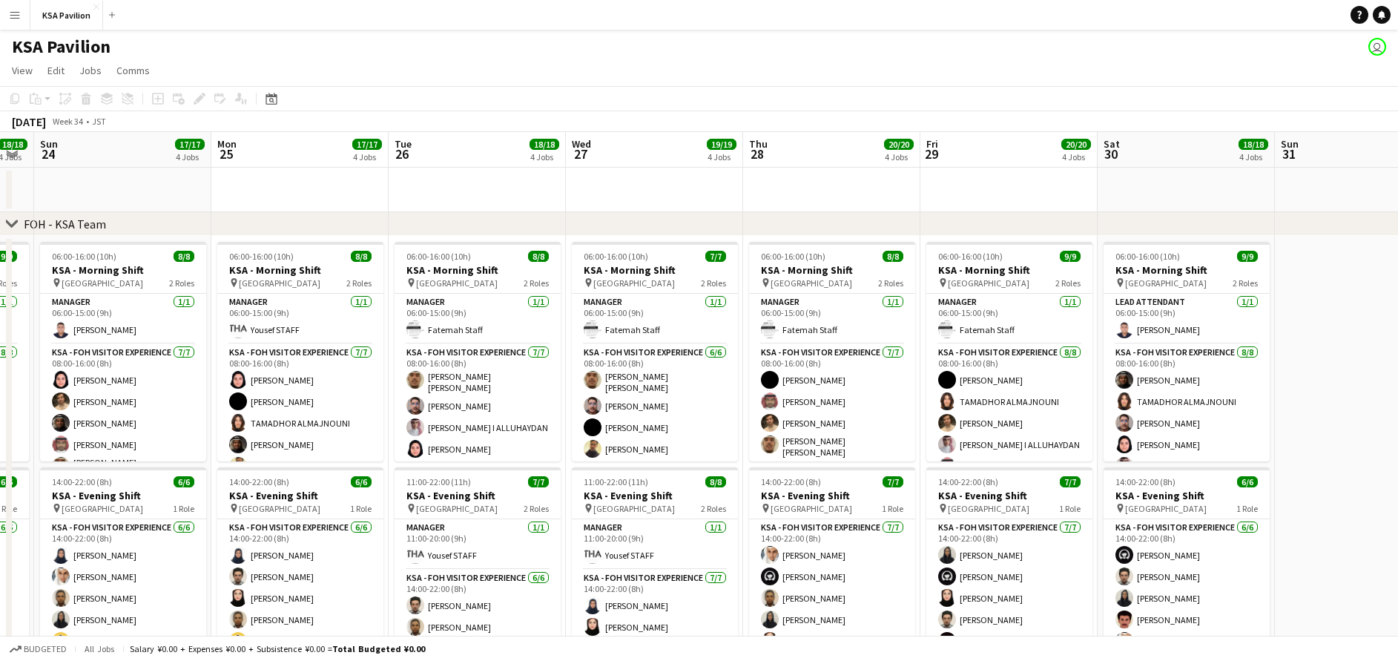
scroll to position [0, 498]
